Goal: Transaction & Acquisition: Purchase product/service

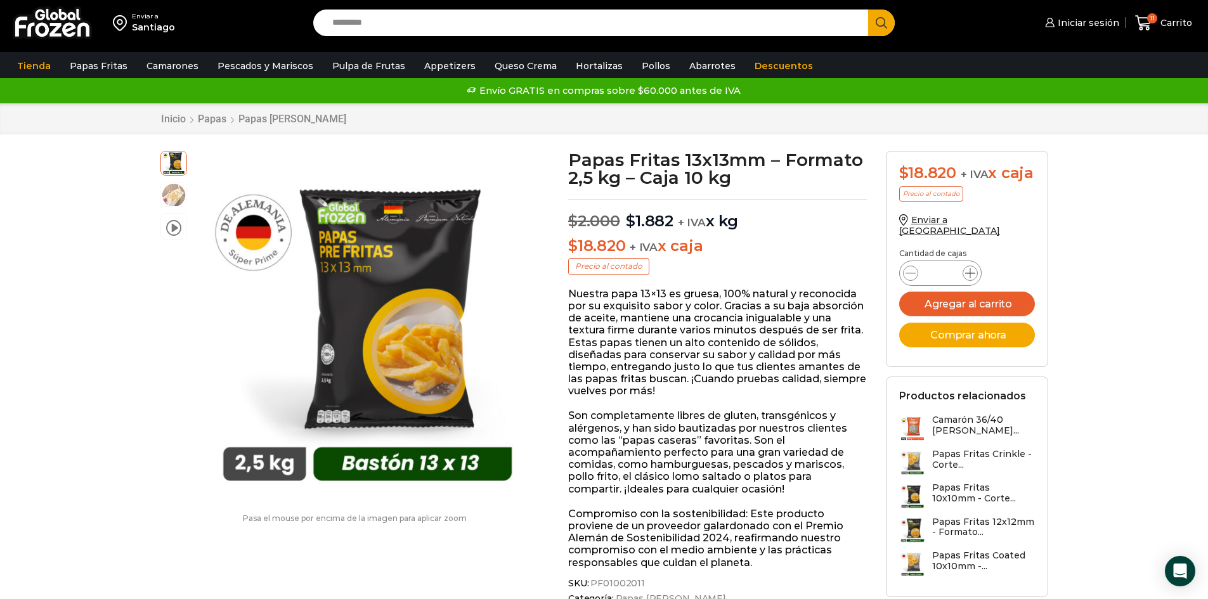
click at [968, 276] on icon at bounding box center [970, 273] width 10 height 10
click at [968, 277] on icon at bounding box center [970, 273] width 10 height 10
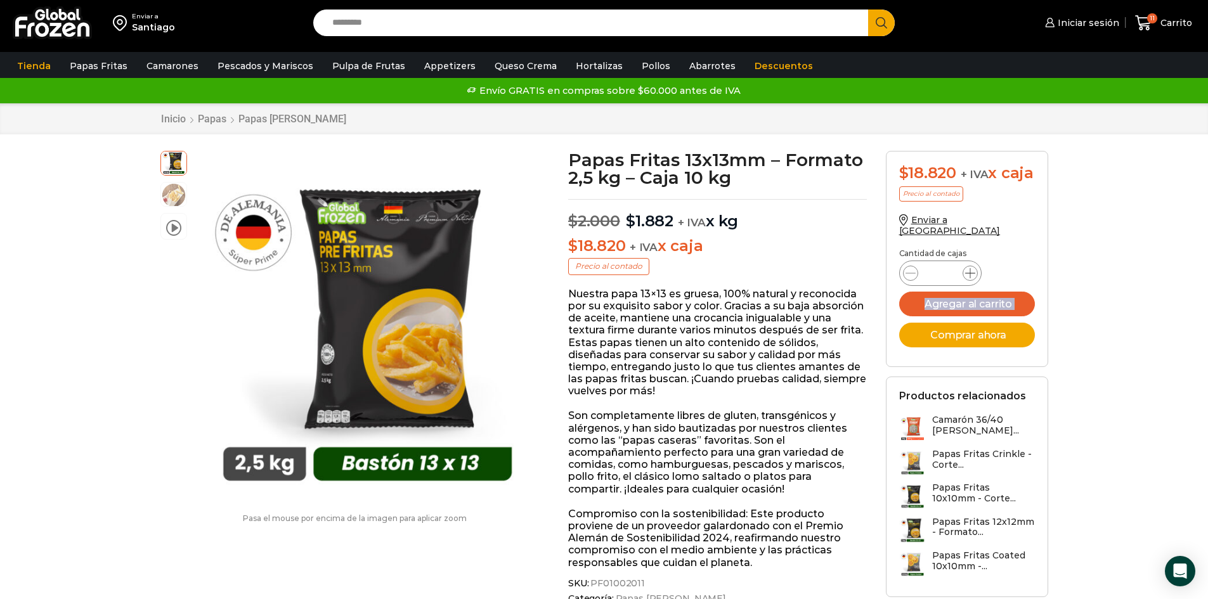
click at [968, 277] on icon at bounding box center [970, 273] width 10 height 10
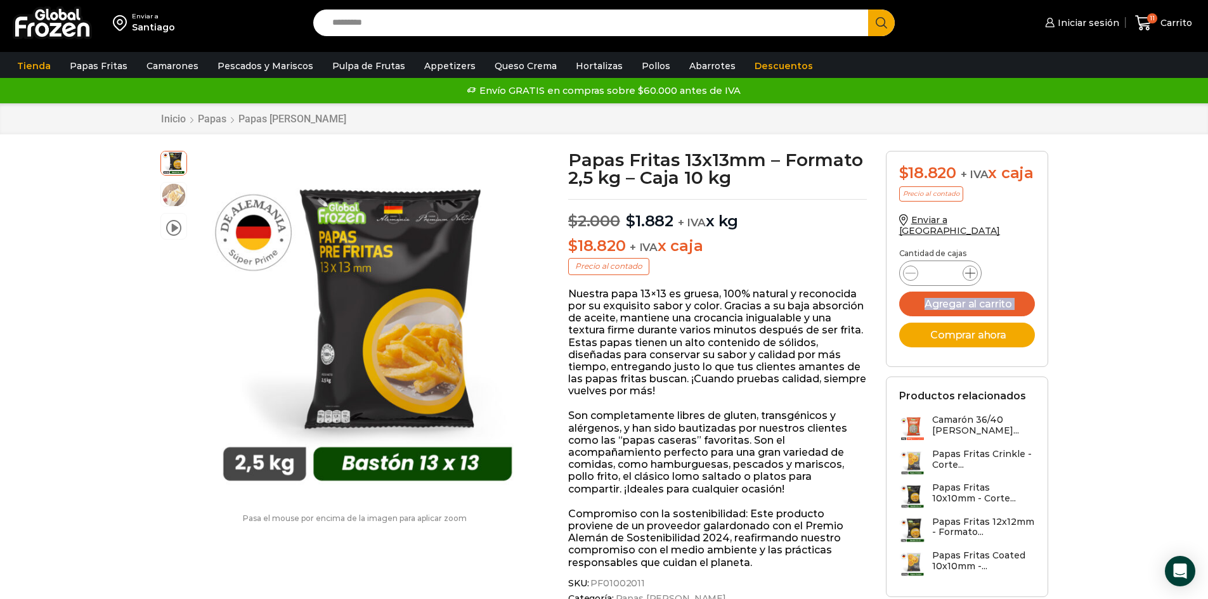
type input "**"
click at [1025, 247] on div "Enviar a [GEOGRAPHIC_DATA]" at bounding box center [967, 231] width 136 height 35
click at [1155, 23] on span "11" at bounding box center [1152, 18] width 10 height 10
